Goal: Transaction & Acquisition: Purchase product/service

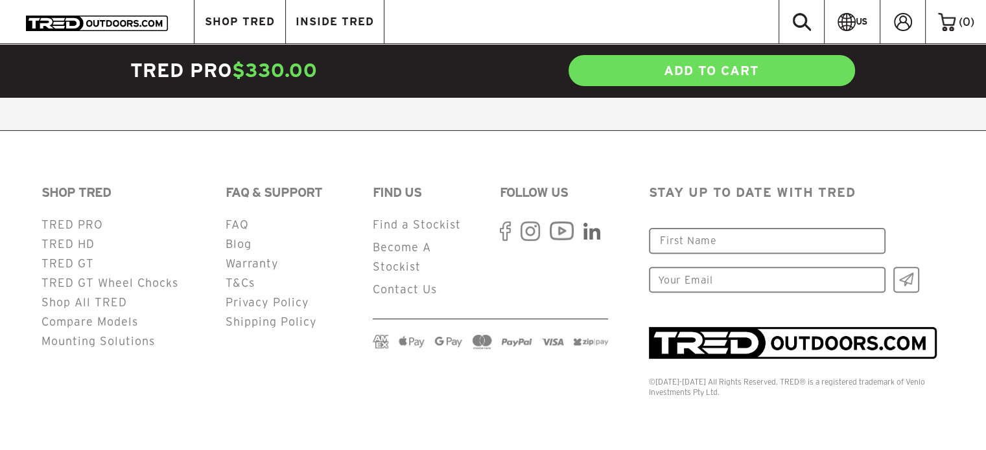
scroll to position [5317, 0]
click at [233, 223] on link "FAQ" at bounding box center [237, 224] width 23 height 12
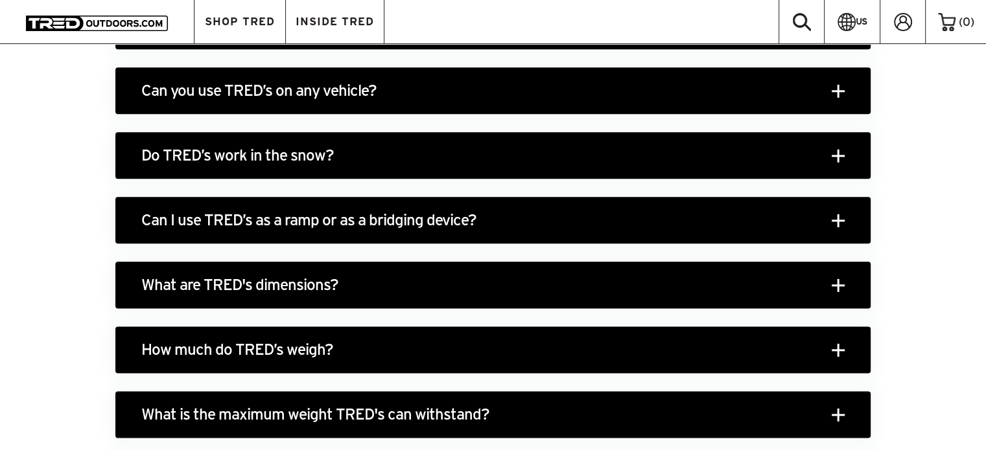
scroll to position [1560, 0]
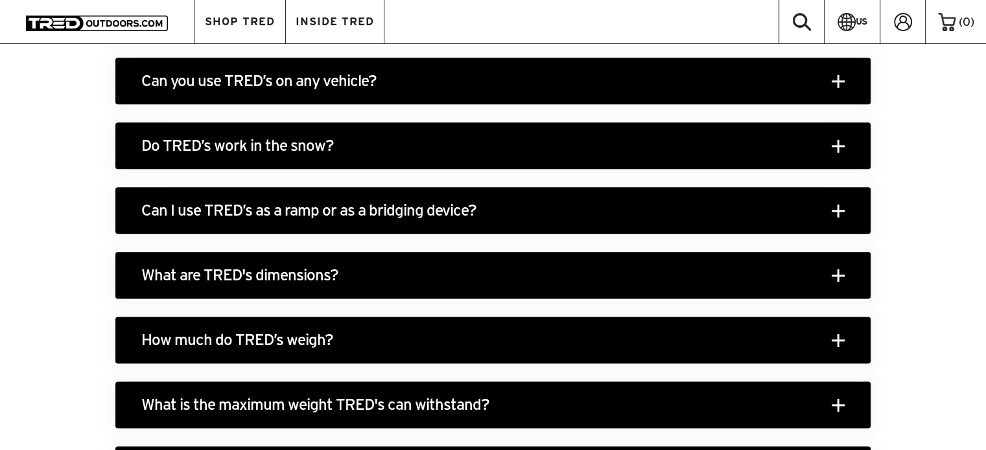
click at [840, 406] on span at bounding box center [838, 405] width 13 height 13
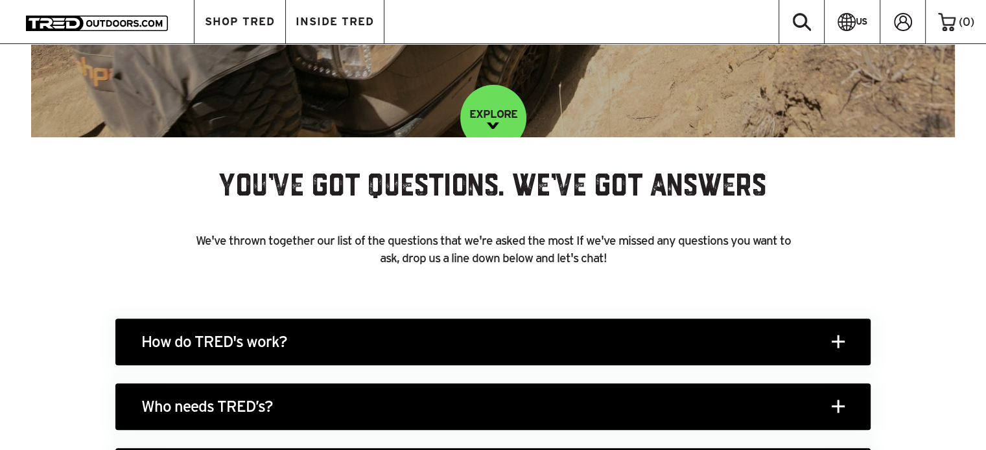
scroll to position [0, 0]
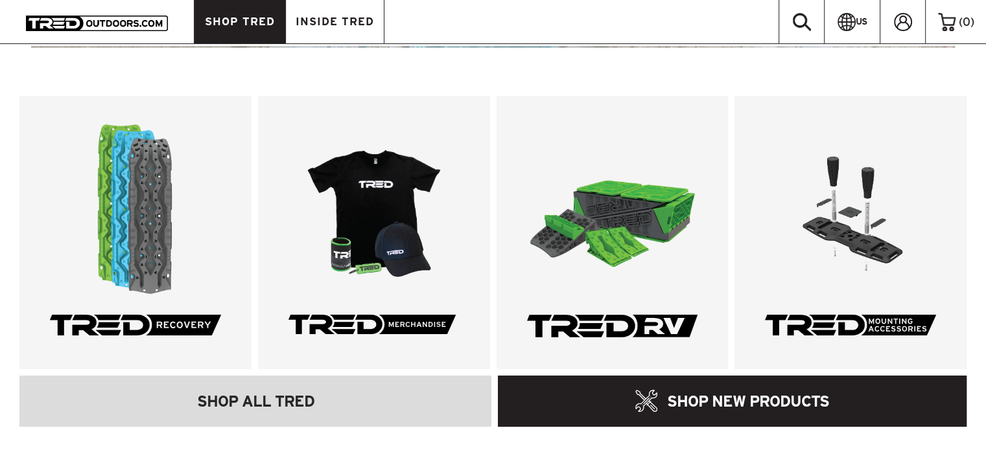
click at [239, 24] on span "SHOP TRED" at bounding box center [240, 21] width 70 height 11
click at [240, 28] on link "SHOP TRED" at bounding box center [239, 21] width 91 height 43
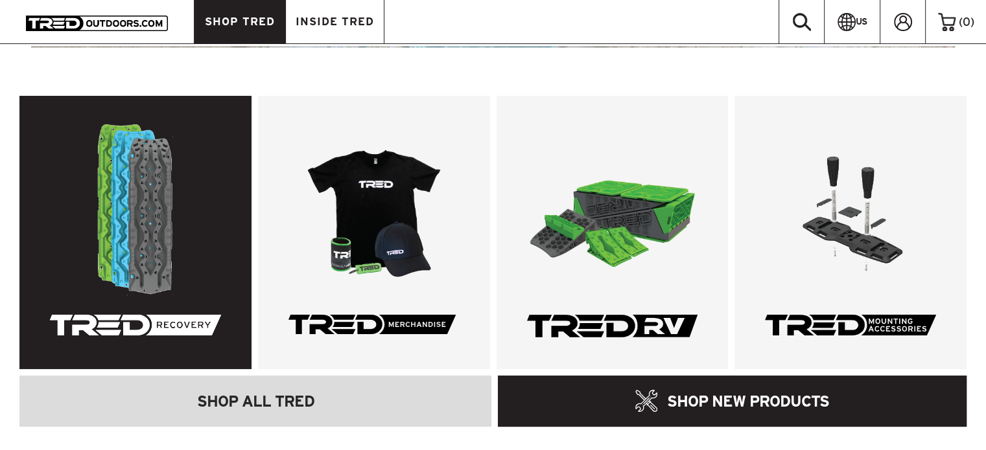
click at [149, 240] on link at bounding box center [135, 233] width 232 height 274
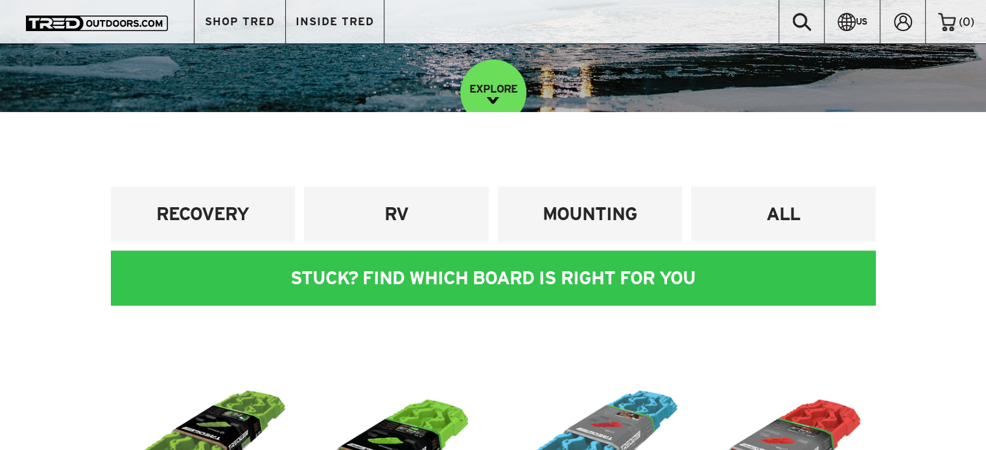
scroll to position [307, 0]
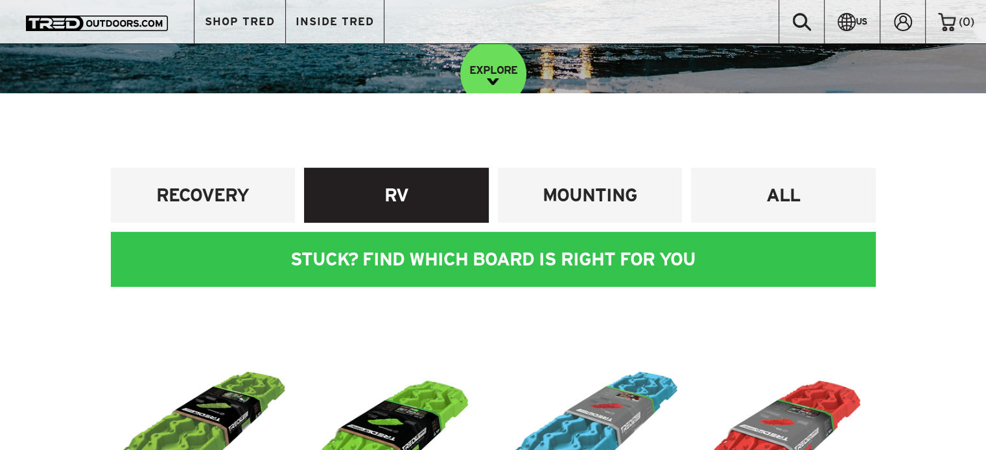
click at [399, 198] on h4 "RV" at bounding box center [396, 195] width 165 height 24
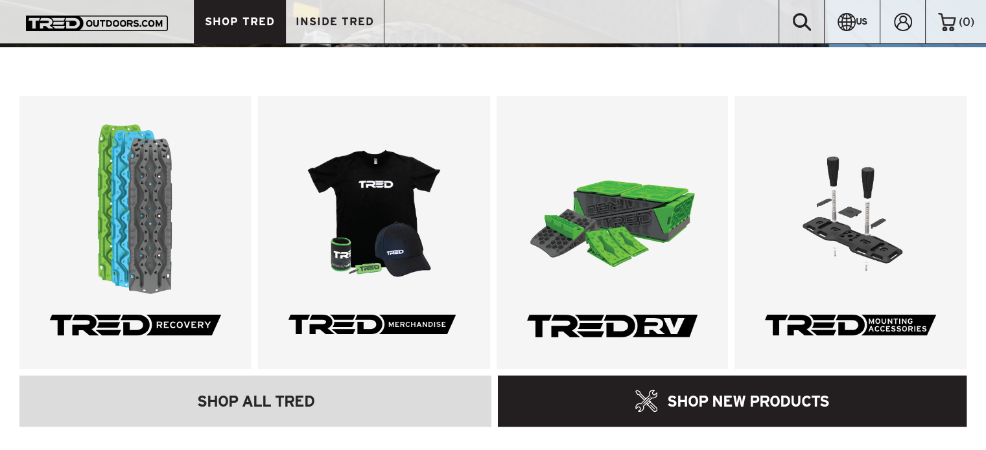
click at [226, 16] on span "SHOP TRED" at bounding box center [240, 21] width 70 height 11
click at [240, 28] on link "SHOP TRED" at bounding box center [239, 21] width 91 height 43
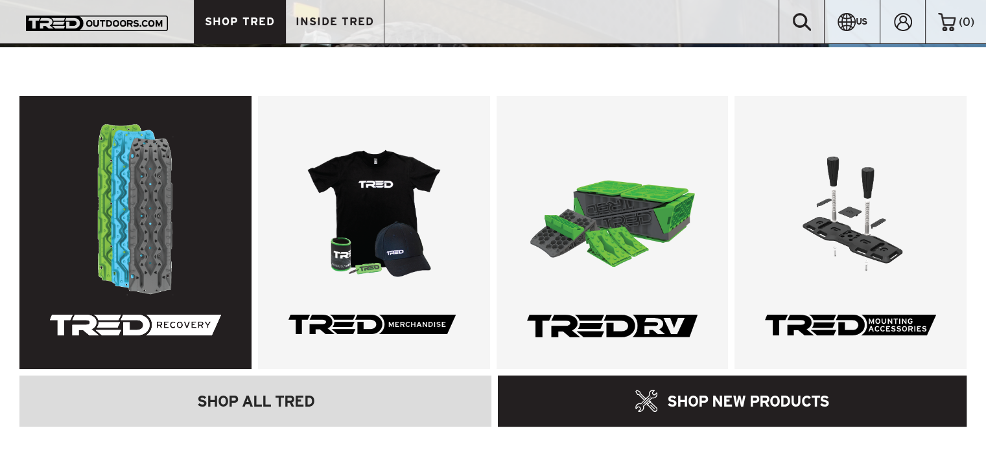
click at [136, 221] on link at bounding box center [135, 233] width 232 height 274
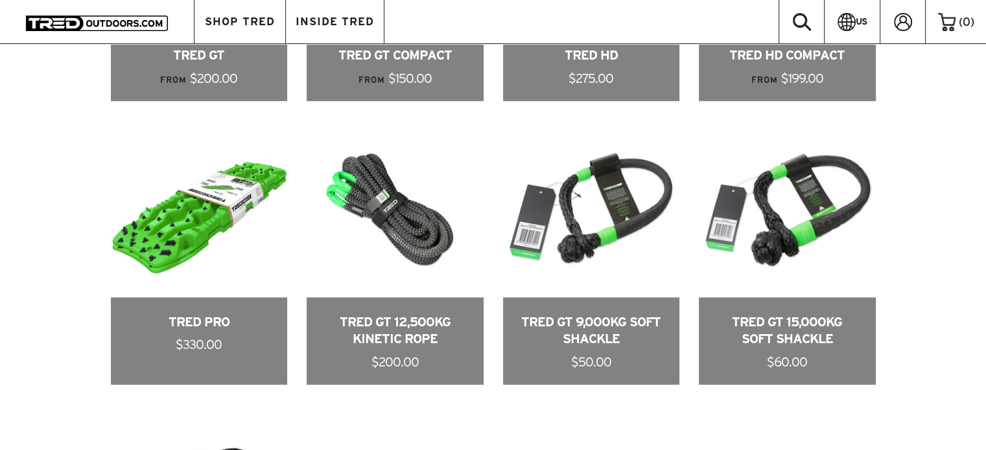
scroll to position [800, 0]
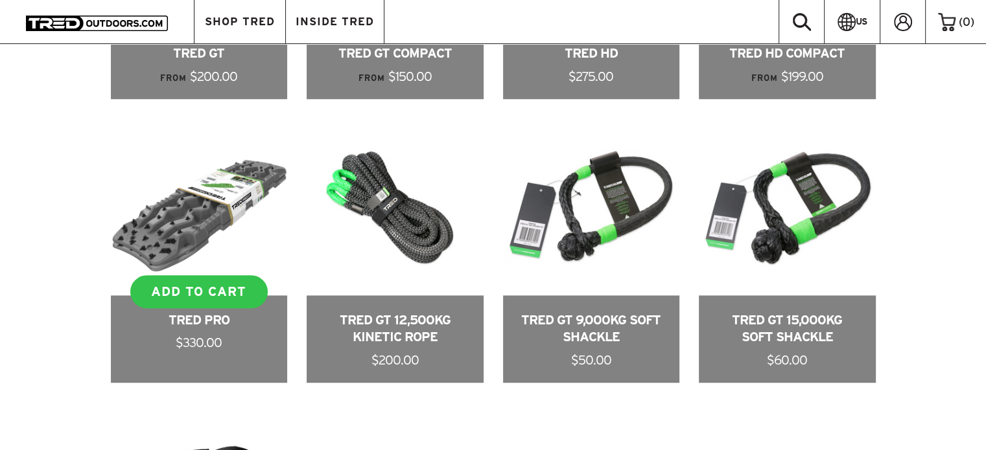
click at [213, 329] on link at bounding box center [199, 251] width 177 height 264
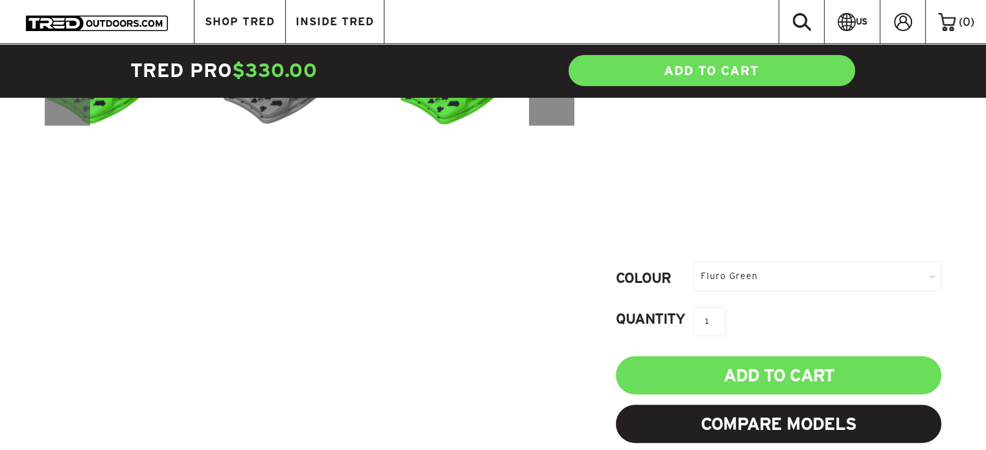
scroll to position [6, 0]
